Goal: Information Seeking & Learning: Check status

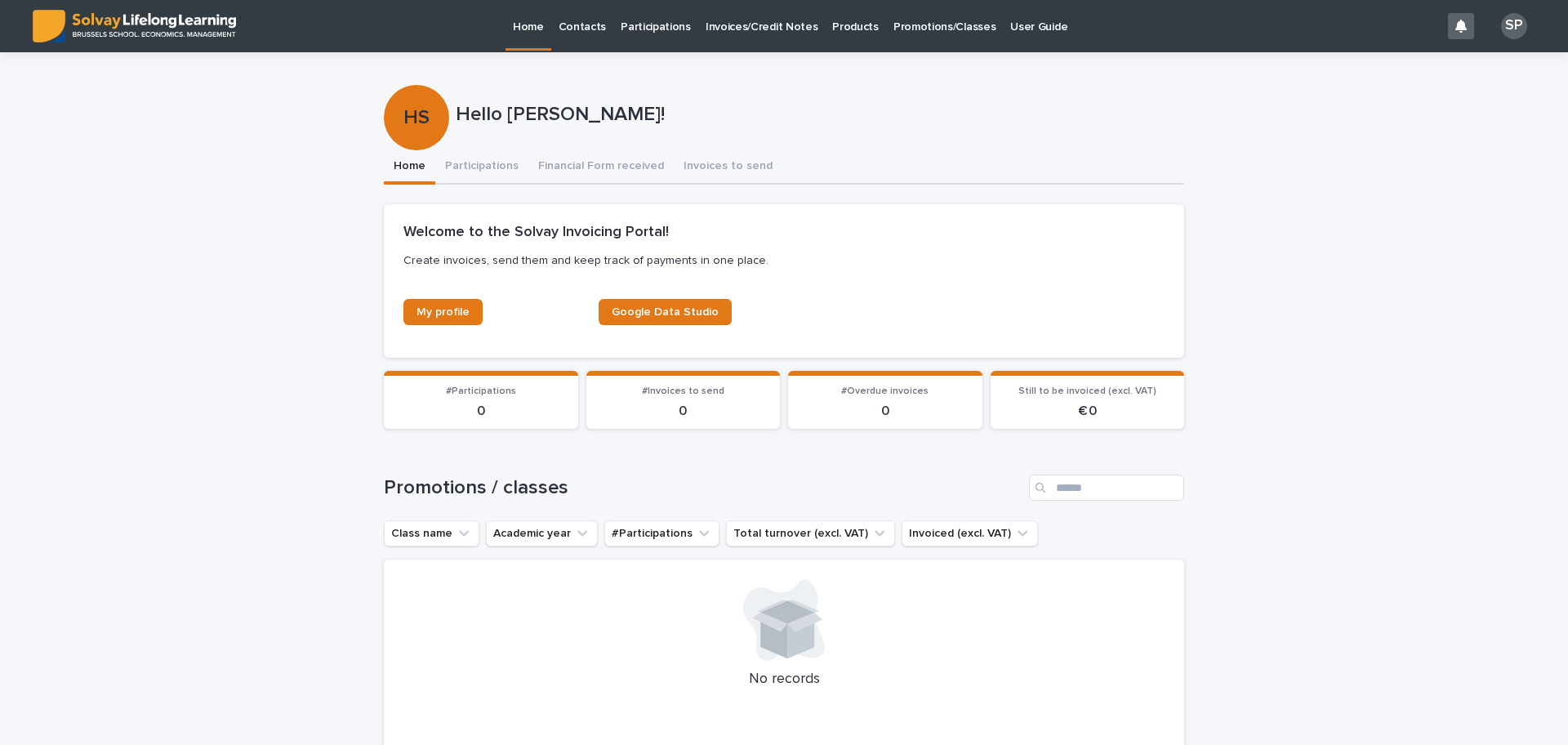
click at [915, 30] on p "Promotions/Classes" at bounding box center [944, 17] width 102 height 34
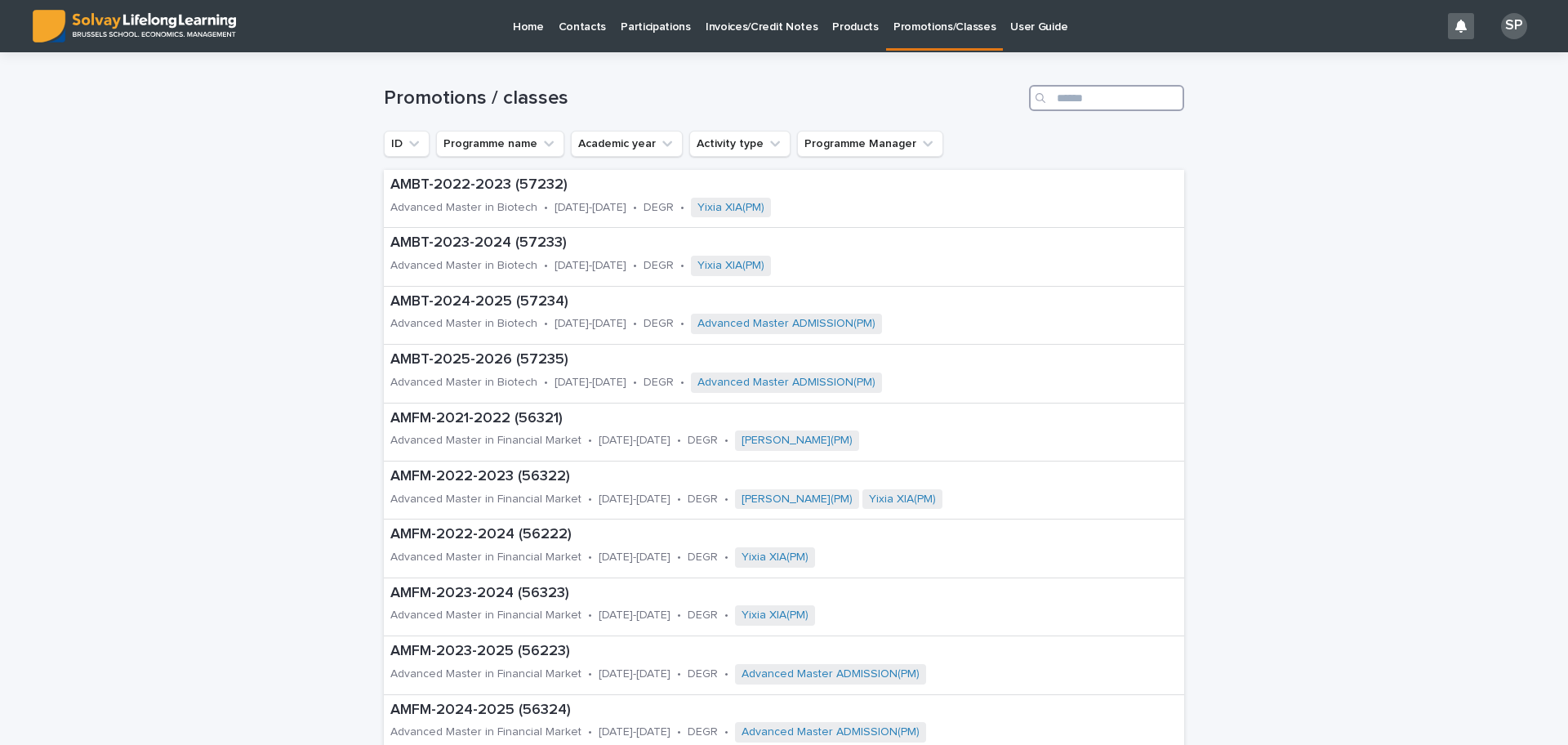
click at [1063, 96] on input "Search" at bounding box center [1107, 97] width 155 height 26
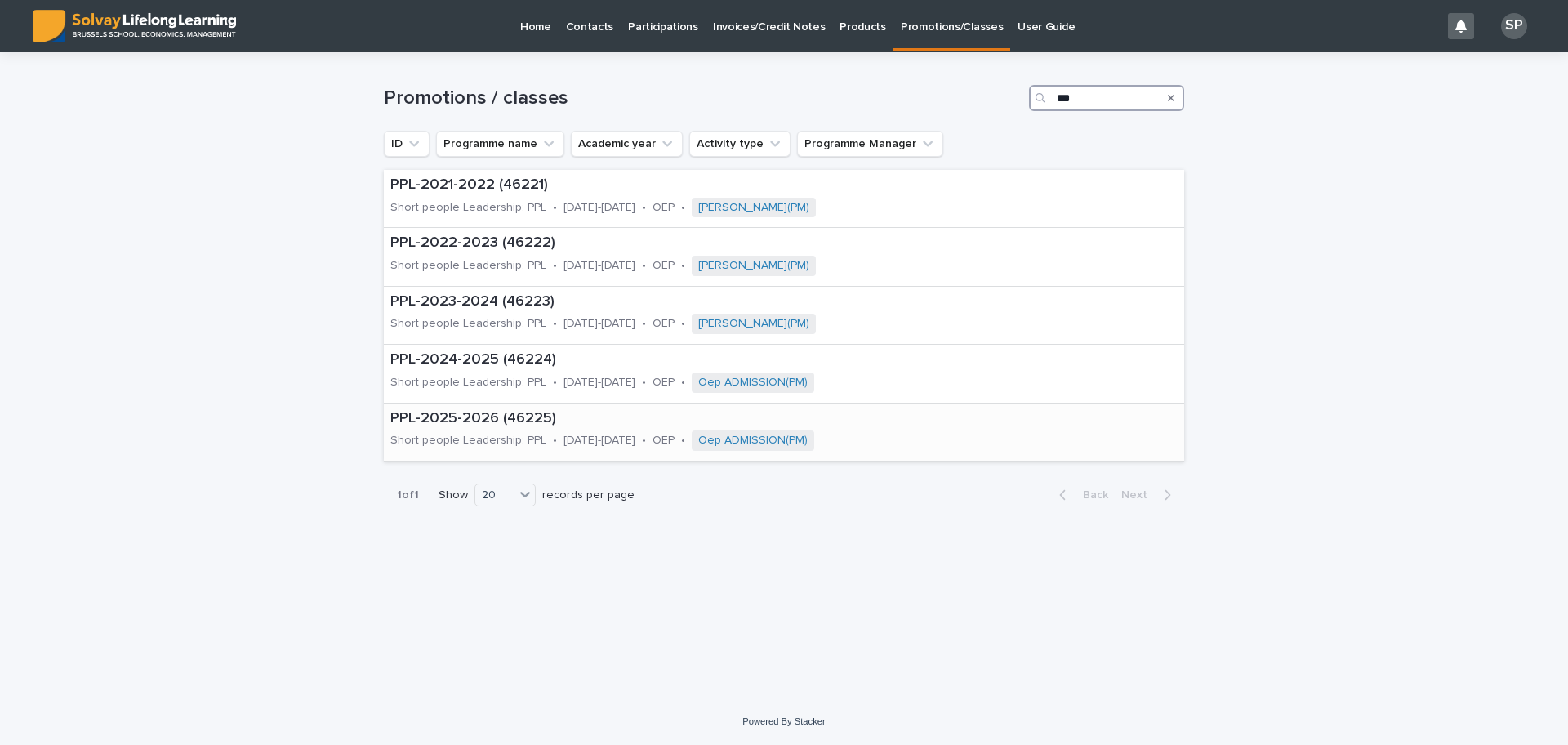
type input "***"
click at [405, 415] on p "PPL-2025-2026 (46225)" at bounding box center [687, 419] width 593 height 18
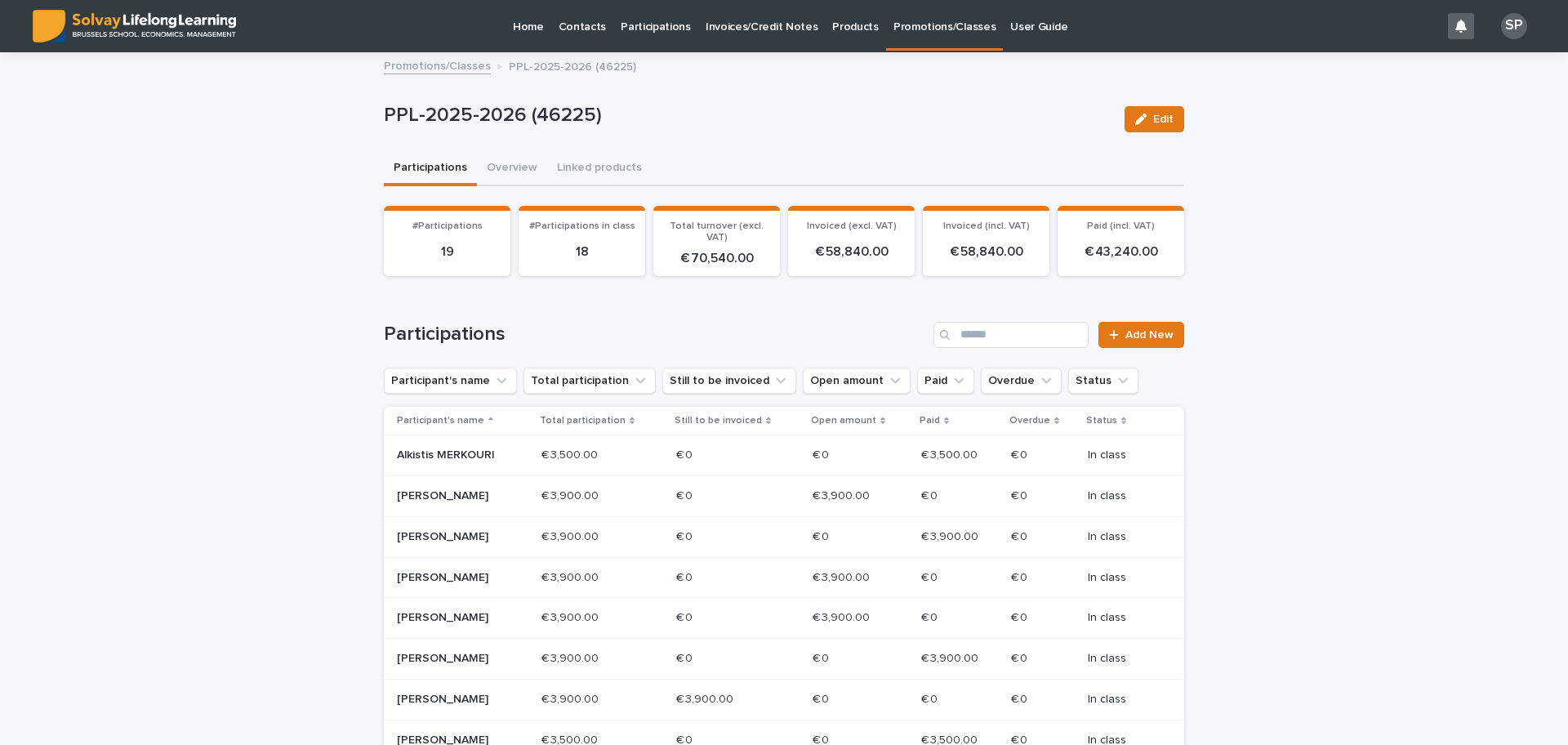
click at [429, 698] on p "[PERSON_NAME]" at bounding box center [455, 699] width 117 height 14
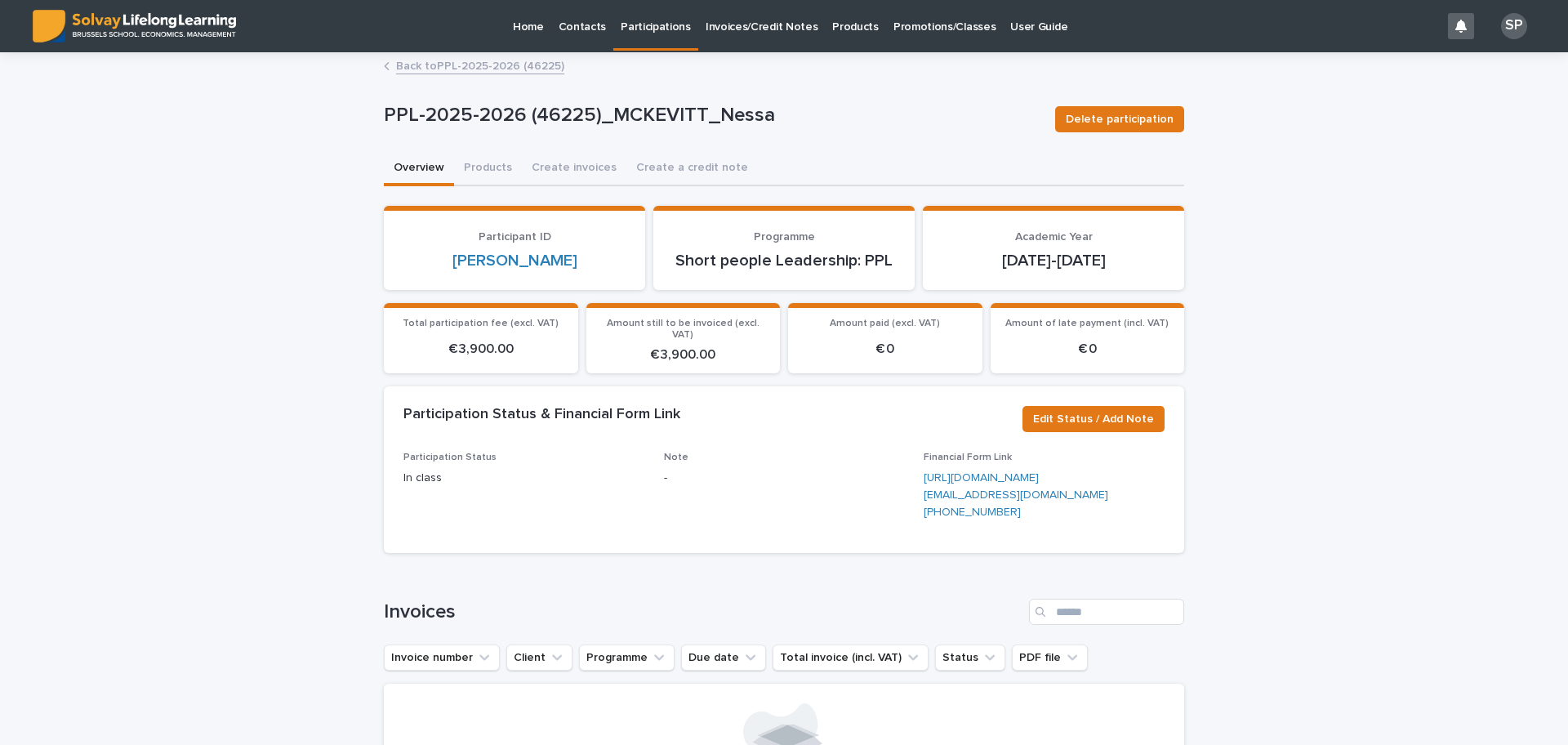
click at [460, 65] on link "Back to PPL-2025-2026 (46225)" at bounding box center [480, 65] width 169 height 19
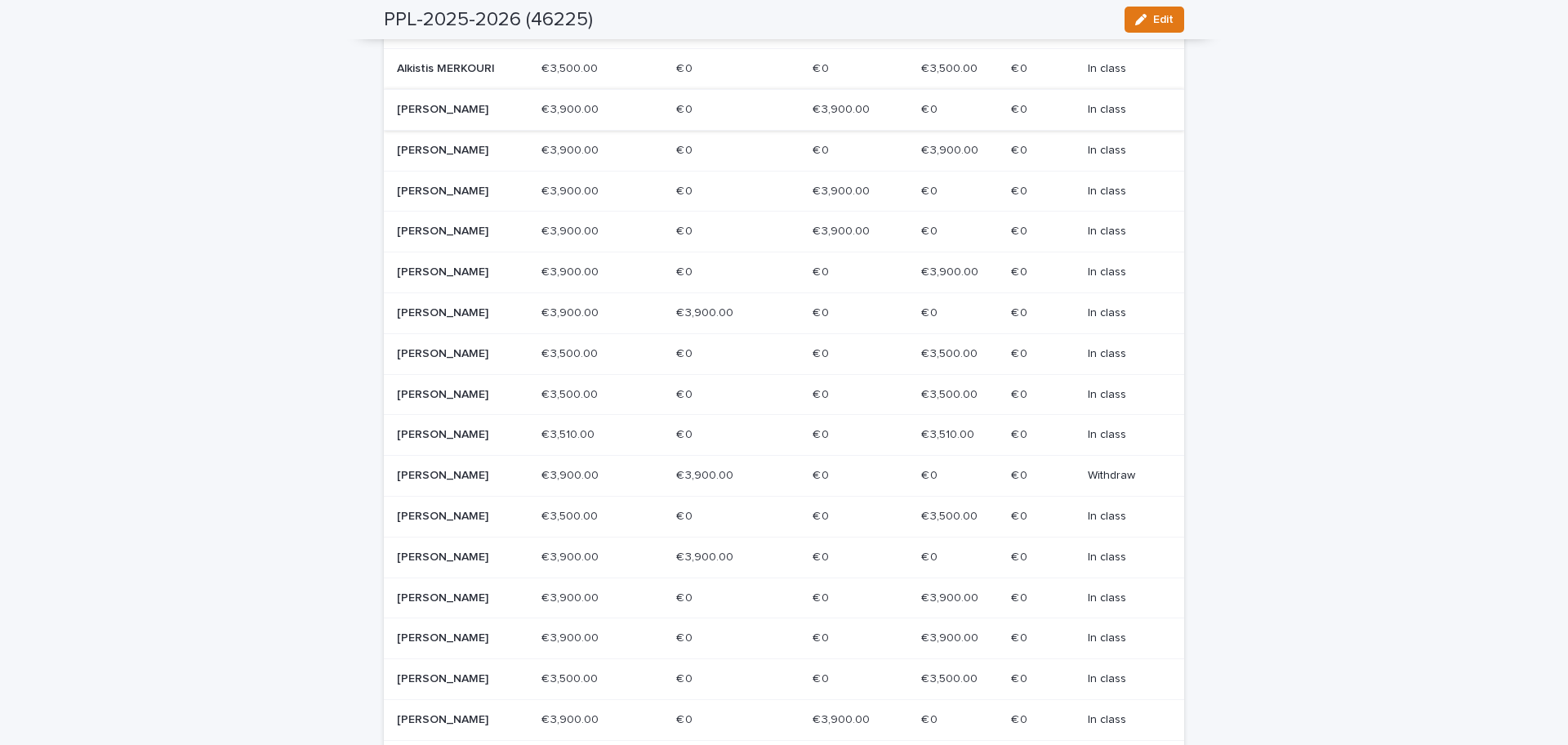
scroll to position [409, 0]
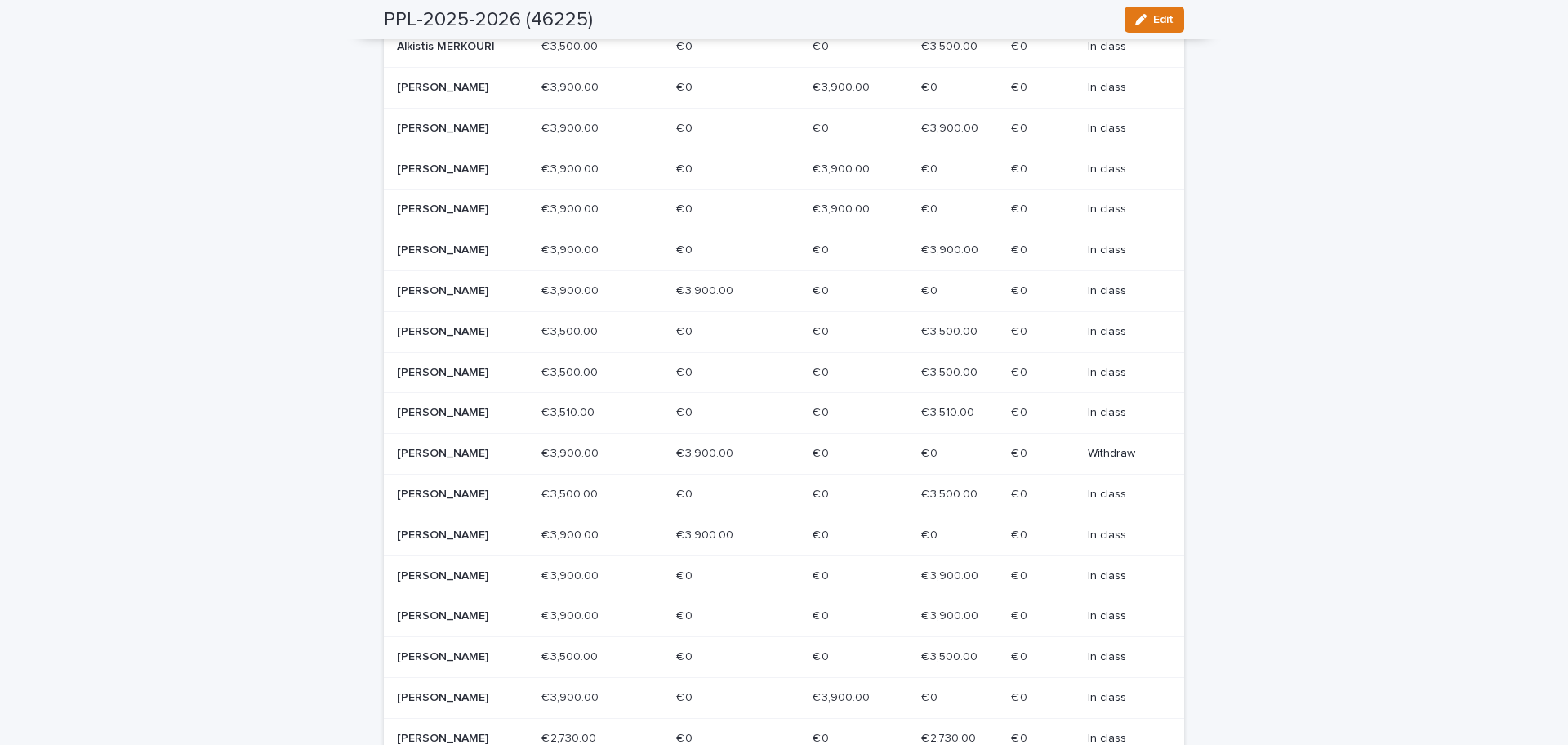
click at [397, 532] on p "[PERSON_NAME]" at bounding box center [455, 535] width 117 height 14
